Goal: Information Seeking & Learning: Learn about a topic

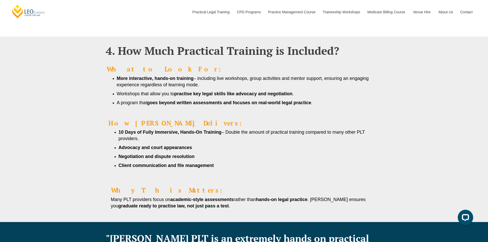
scroll to position [744, 0]
